Goal: Find specific page/section: Find specific page/section

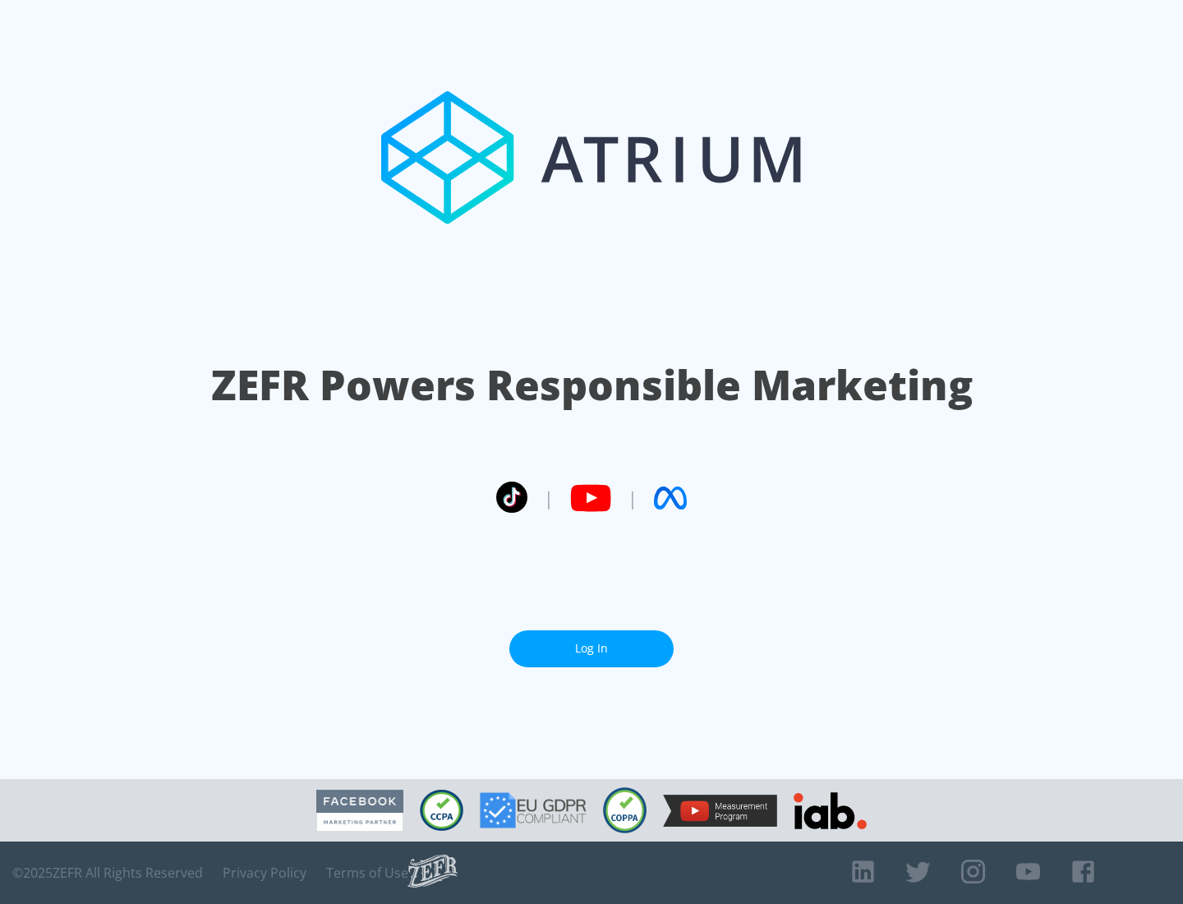
click at [592, 642] on link "Log In" at bounding box center [592, 648] width 164 height 37
